Goal: Task Accomplishment & Management: Complete application form

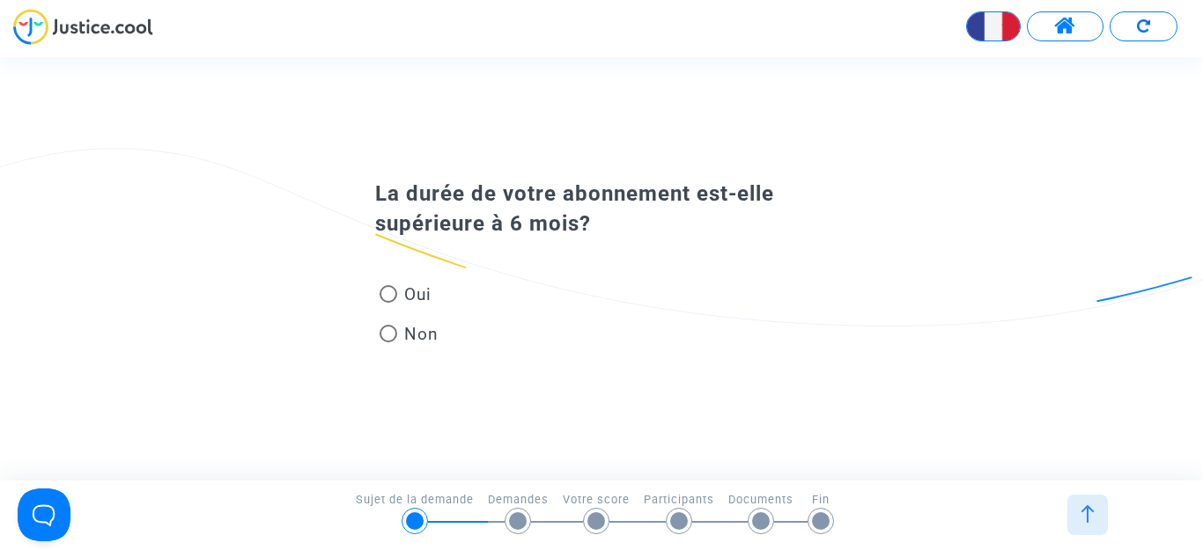
click at [387, 290] on span at bounding box center [389, 294] width 18 height 18
click at [387, 303] on input "Oui" at bounding box center [387, 303] width 1 height 1
radio input "true"
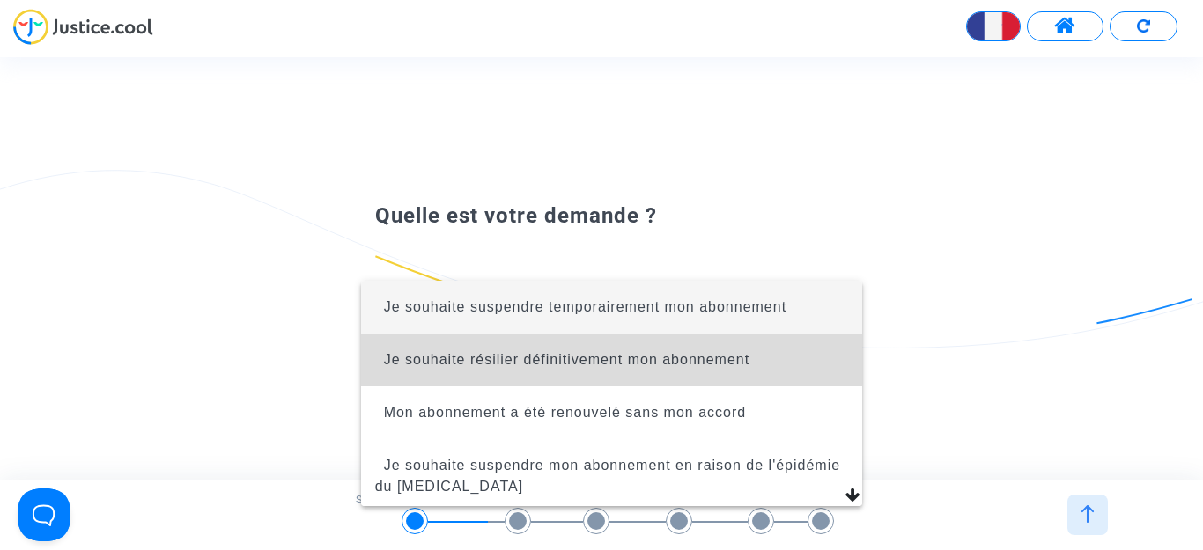
click at [678, 365] on span "Je souhaite résilier définitivement mon abonnement" at bounding box center [567, 359] width 366 height 15
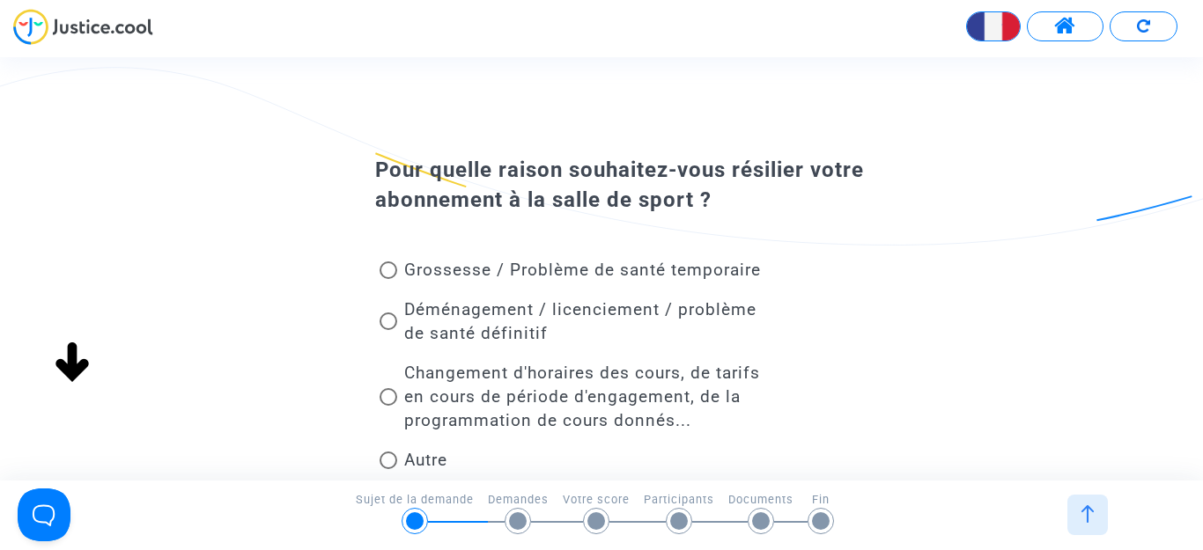
scroll to position [88, 0]
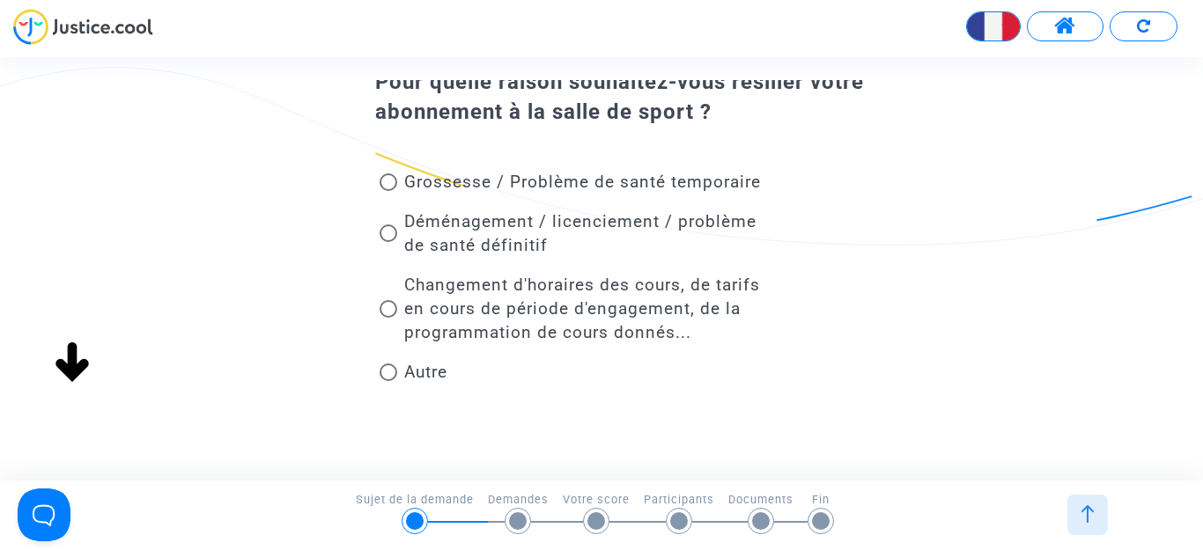
click at [391, 374] on span at bounding box center [389, 373] width 18 height 18
click at [388, 381] on input "Autre" at bounding box center [387, 381] width 1 height 1
radio input "true"
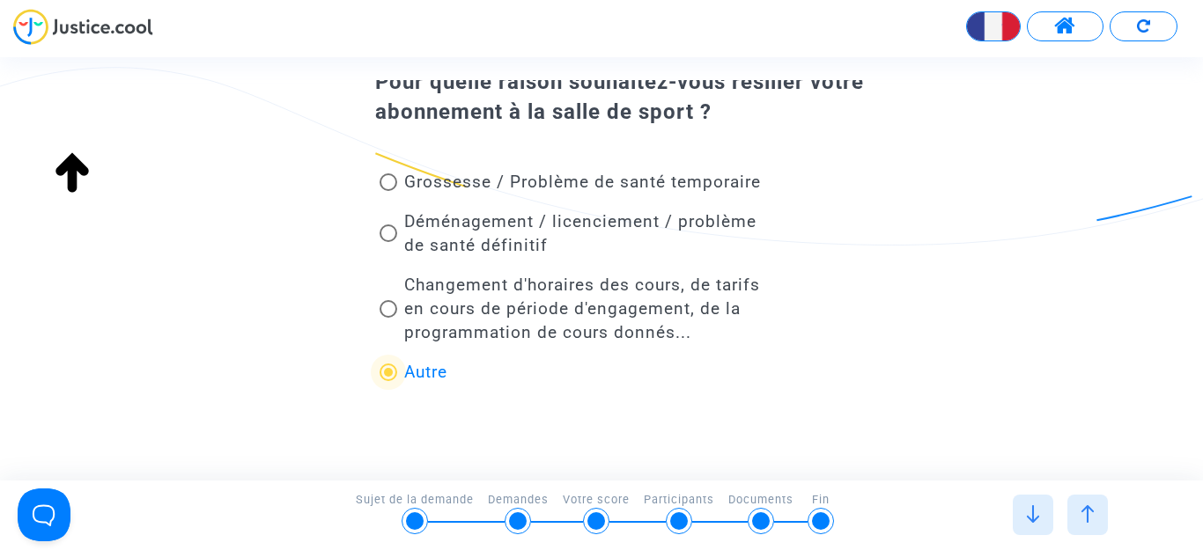
click at [387, 231] on span at bounding box center [389, 234] width 18 height 18
click at [387, 242] on input "Déménagement / licenciement / problème de santé définitif" at bounding box center [387, 242] width 1 height 1
radio input "true"
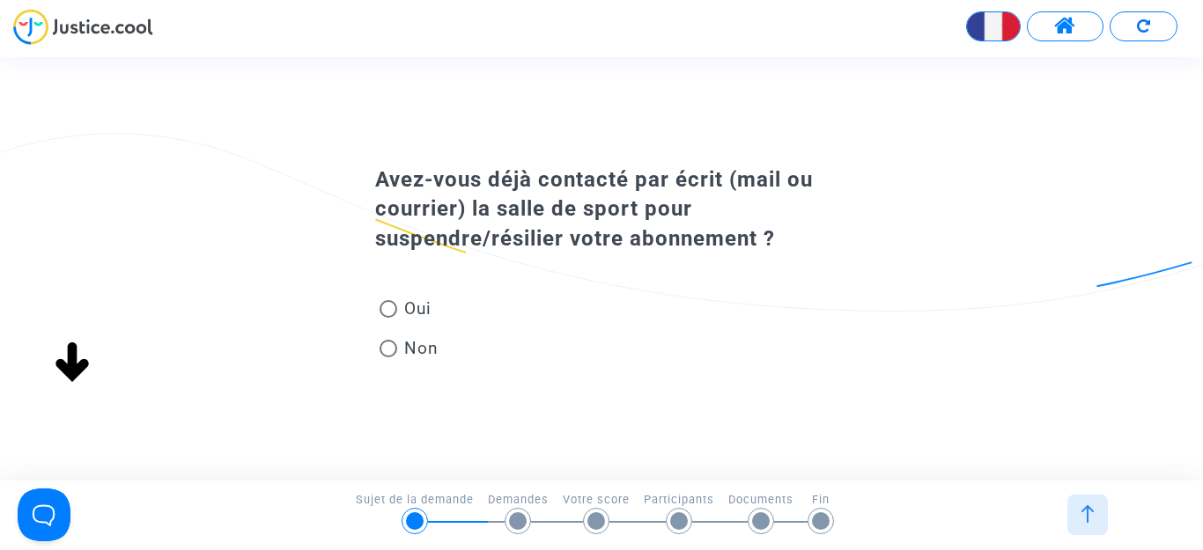
click at [387, 343] on span at bounding box center [389, 349] width 18 height 18
click at [387, 358] on input "Non" at bounding box center [387, 358] width 1 height 1
radio input "true"
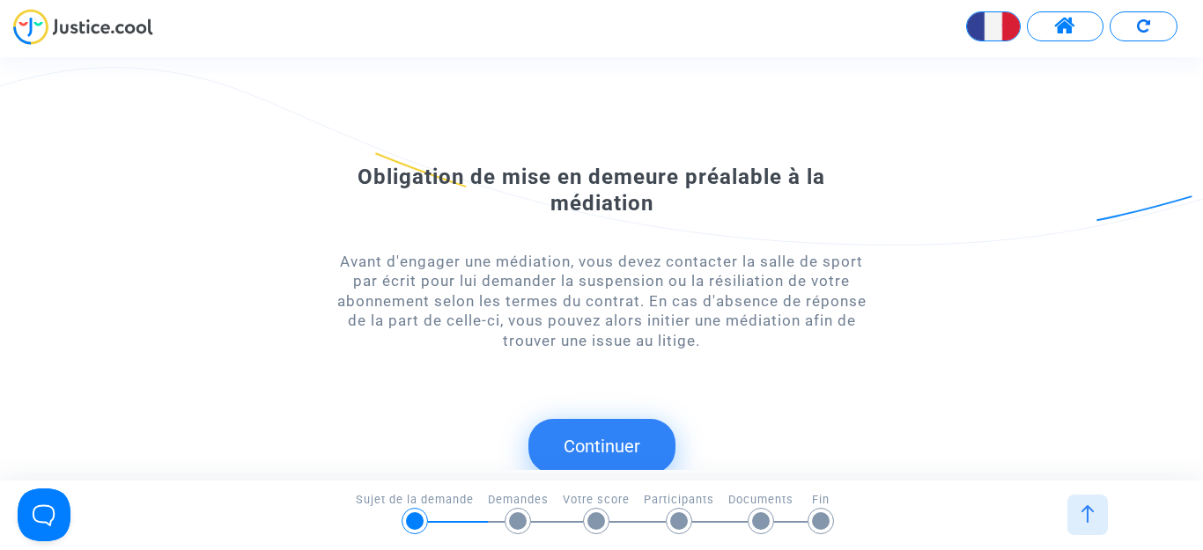
scroll to position [19, 0]
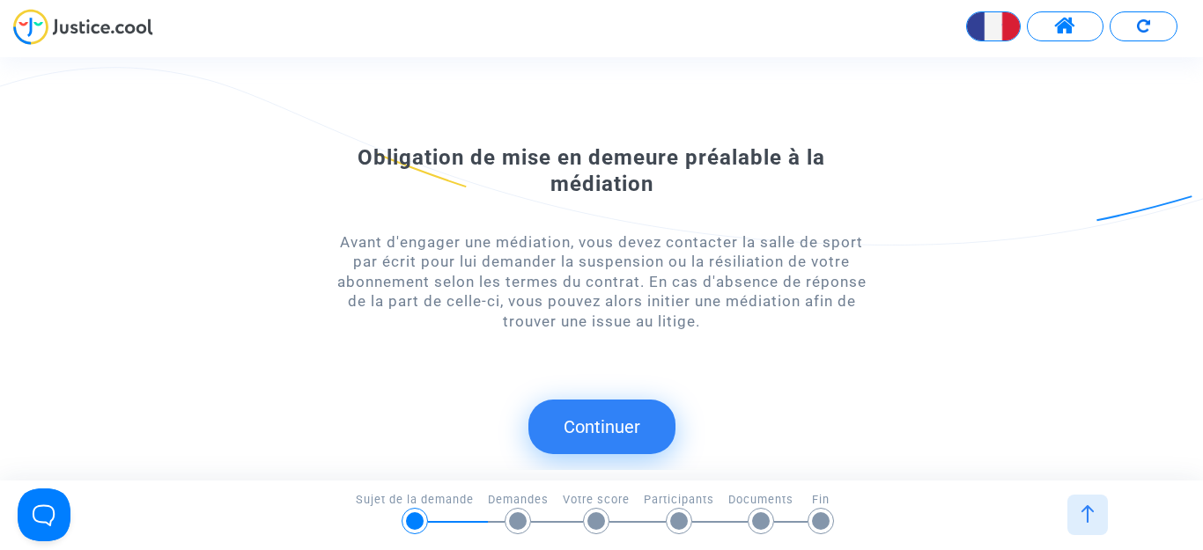
click at [630, 445] on button "Continuer" at bounding box center [601, 427] width 147 height 55
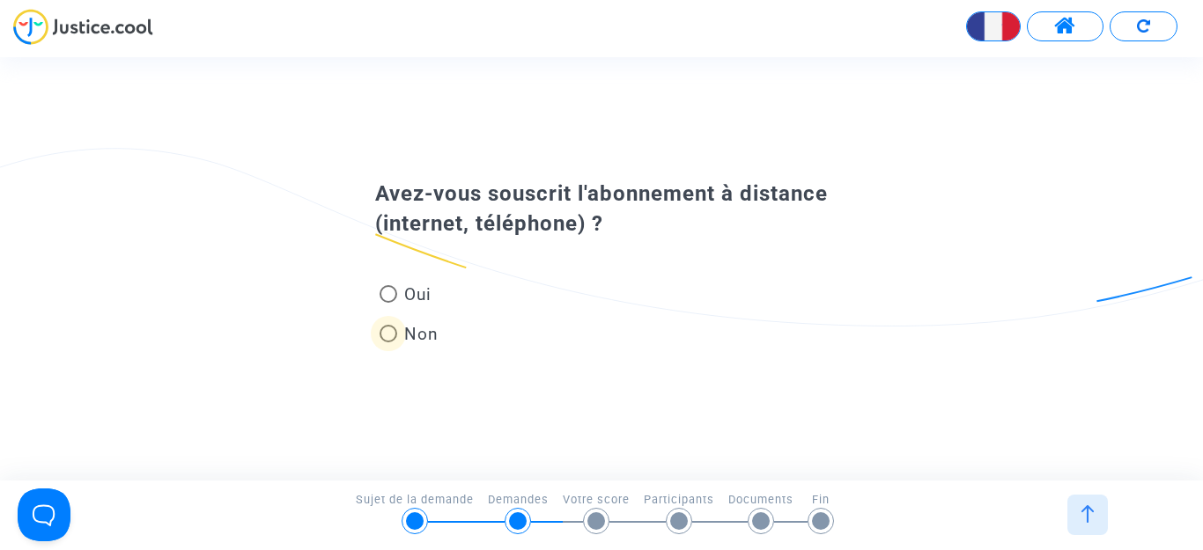
click at [395, 331] on span at bounding box center [389, 334] width 18 height 18
click at [388, 343] on input "Non" at bounding box center [387, 343] width 1 height 1
radio input "true"
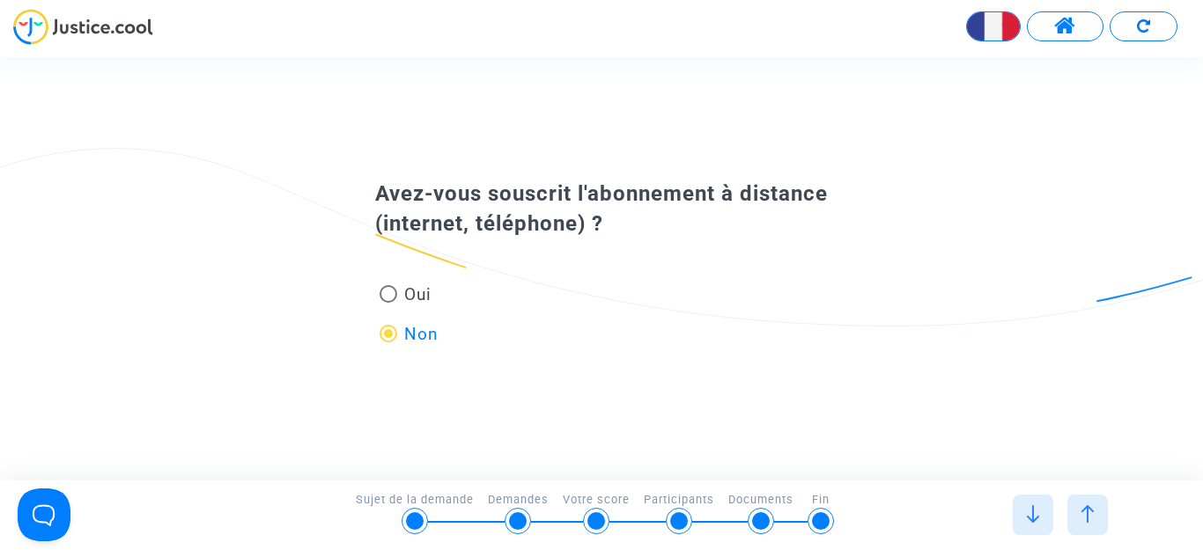
scroll to position [0, 0]
